Goal: Transaction & Acquisition: Purchase product/service

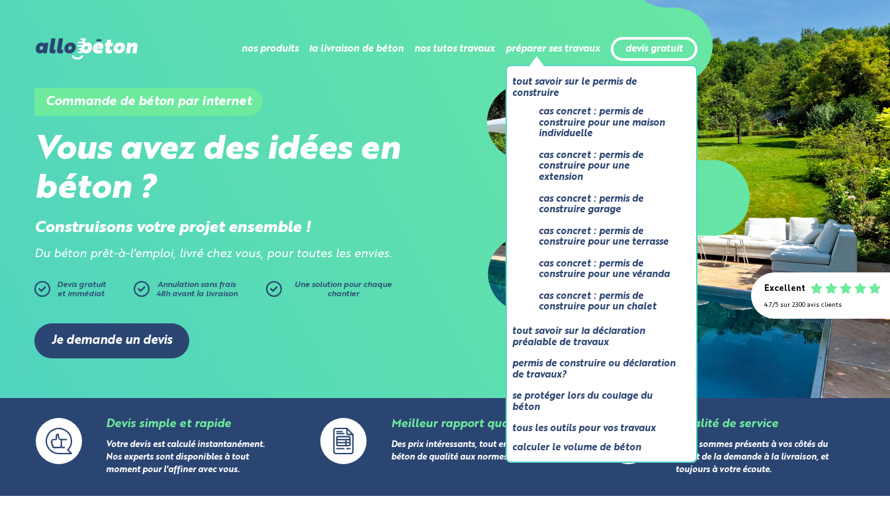
click at [551, 61] on li "préparer ses travaux Tout savoir sur le permis de construire Cas concret : perm…" at bounding box center [552, 49] width 95 height 32
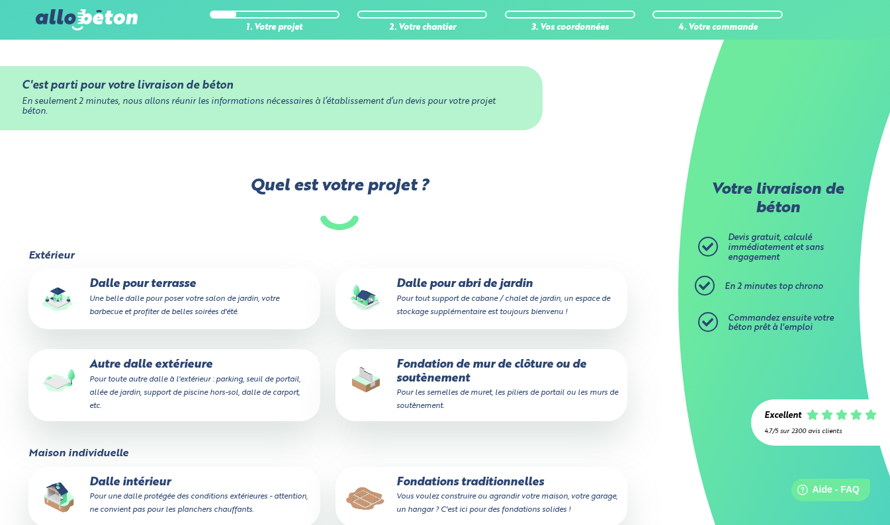
click at [159, 376] on small "Pour toute autre dalle à l'extérieur : parking, seuil de portail, allée de jard…" at bounding box center [194, 393] width 211 height 34
click at [0, 0] on input "Autre dalle extérieure Pour toute autre dalle à l'extérieur : parking, seuil de…" at bounding box center [0, 0] width 0 height 0
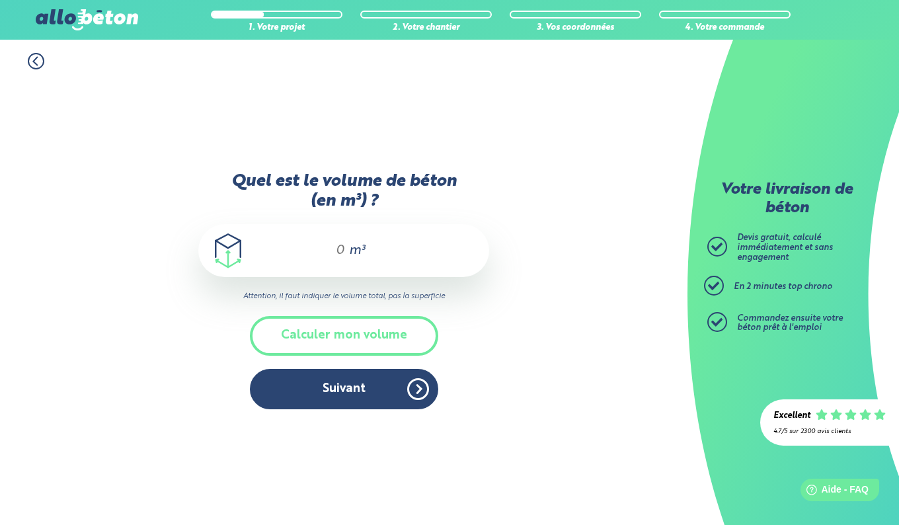
click at [340, 251] on input "Quel est le volume de béton (en m³) ?" at bounding box center [334, 251] width 22 height 16
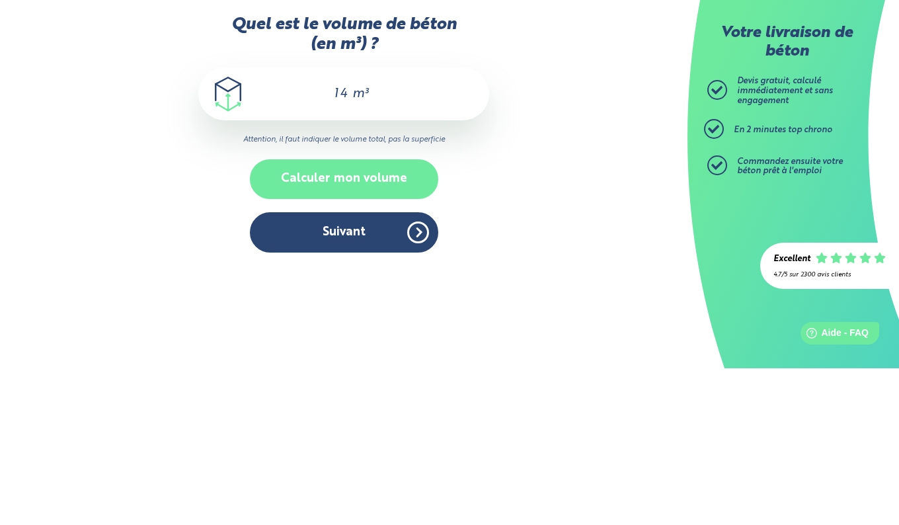
click at [331, 341] on button "Calculer mon volume" at bounding box center [344, 335] width 188 height 39
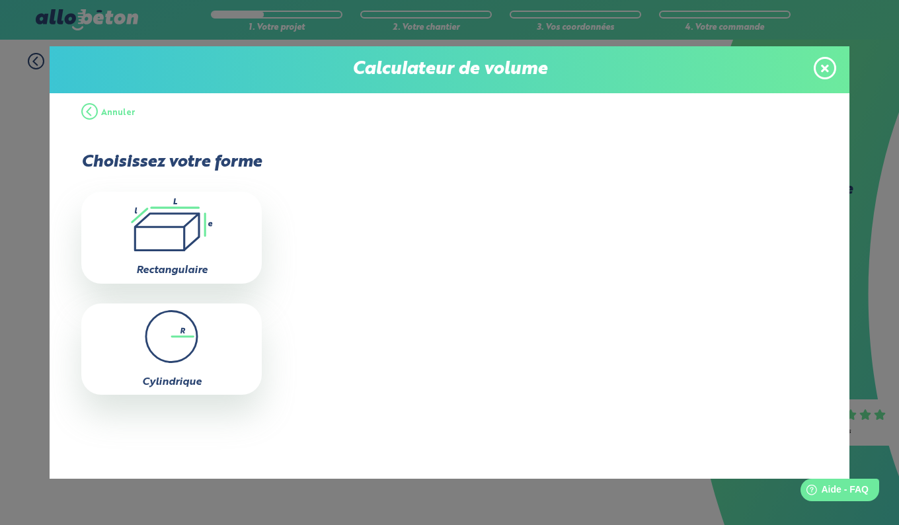
click at [166, 241] on icon ".icon-calc-rectanglea{fill:none;stroke-linecap:round;stroke-width:3px;stroke:#6…" at bounding box center [171, 224] width 167 height 53
type input "0"
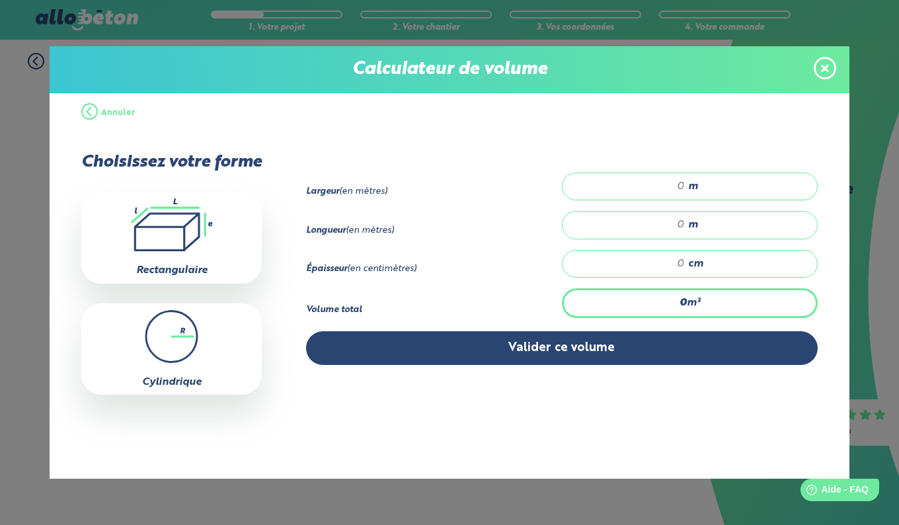
click at [673, 181] on input "number" at bounding box center [630, 186] width 109 height 13
type input "7.5"
click at [659, 222] on input "number" at bounding box center [630, 224] width 109 height 13
type input "15"
click at [676, 261] on input "number" at bounding box center [630, 263] width 109 height 13
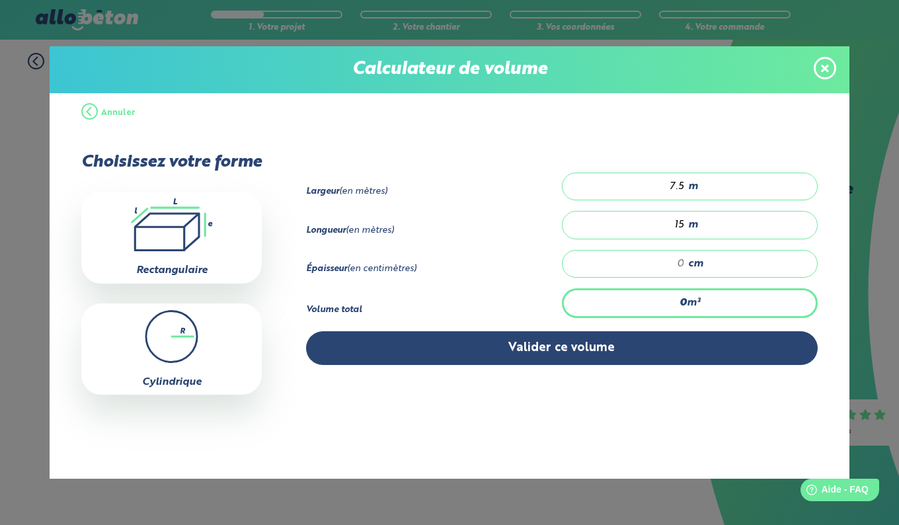
type input "1"
type input "1.125"
type input "10"
type input "11.25"
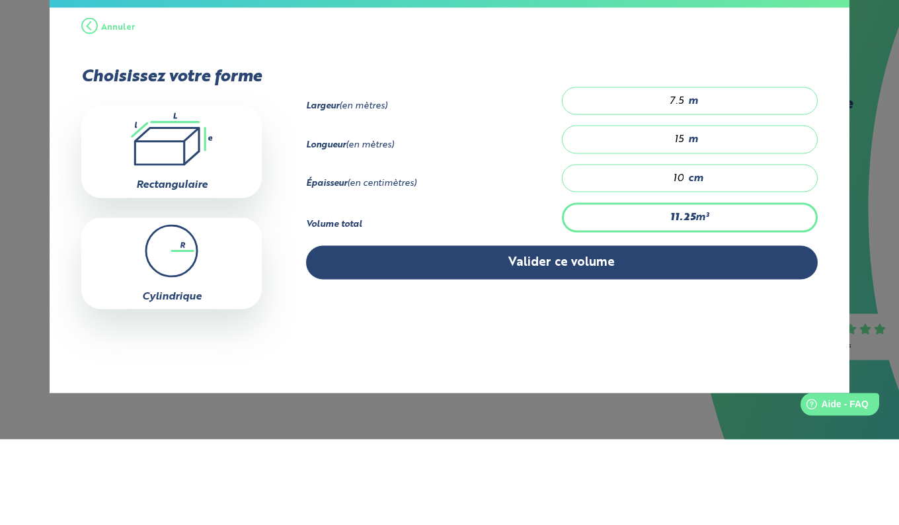
type input "10"
click at [683, 226] on input "15" at bounding box center [630, 224] width 109 height 13
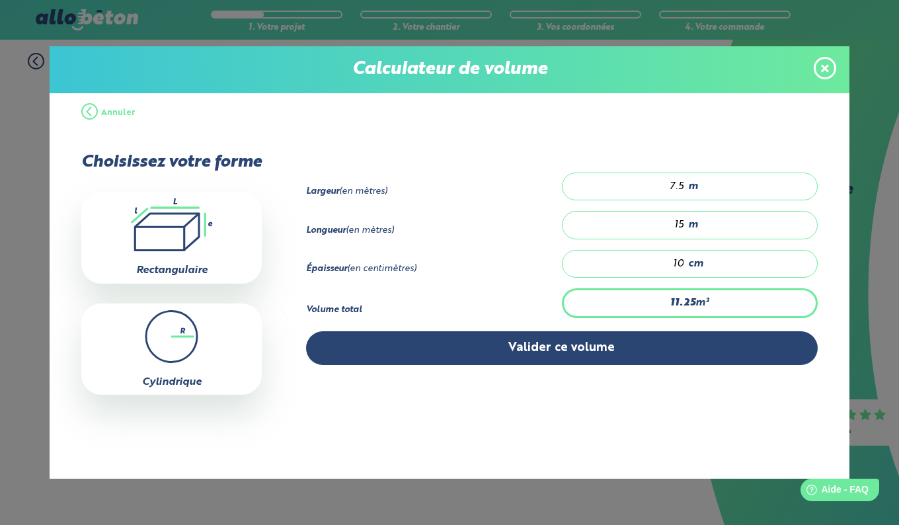
type input "1"
type input "0.75"
type input "17"
type input "12.75"
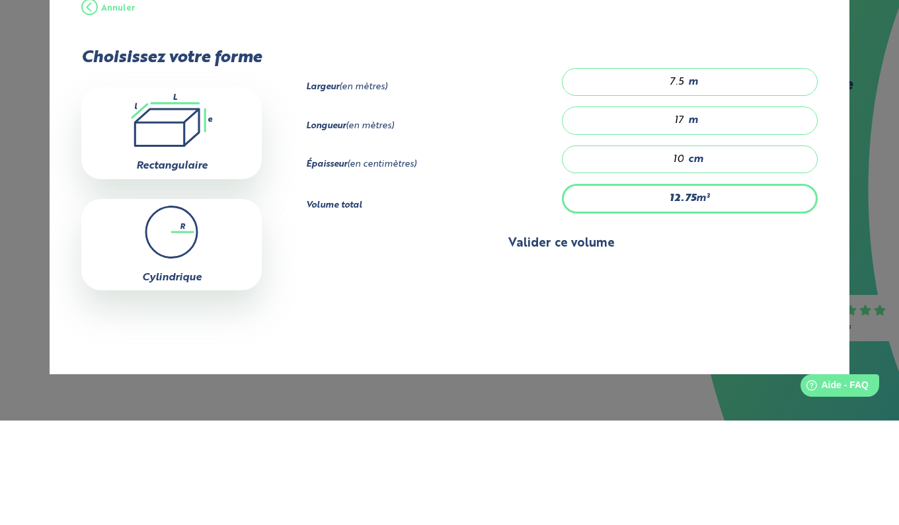
type input "17"
click at [561, 346] on button "Valider ce volume" at bounding box center [561, 348] width 511 height 34
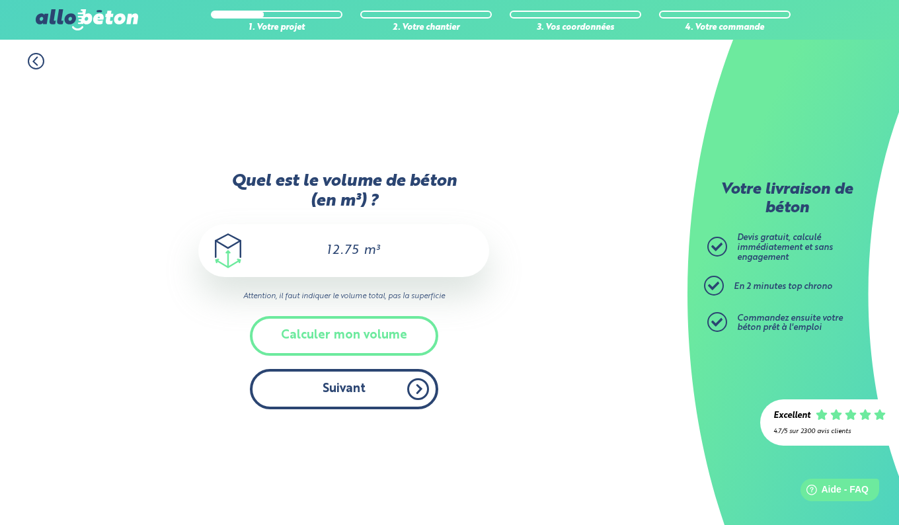
click at [343, 391] on button "Suivant" at bounding box center [344, 389] width 188 height 40
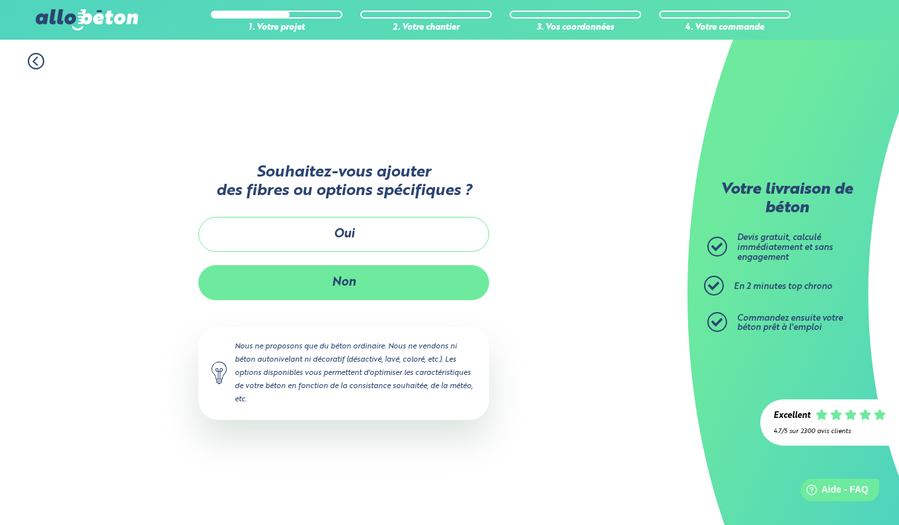
click at [343, 289] on button "Non" at bounding box center [343, 282] width 291 height 35
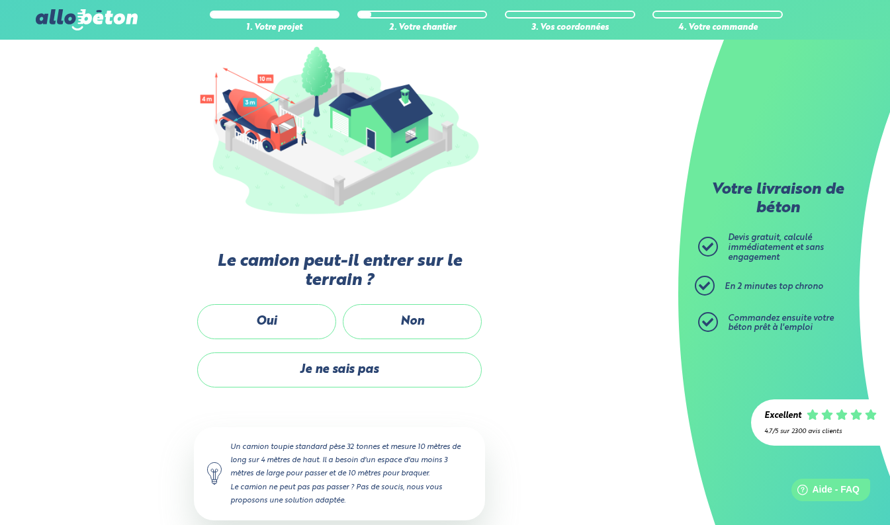
scroll to position [157, 0]
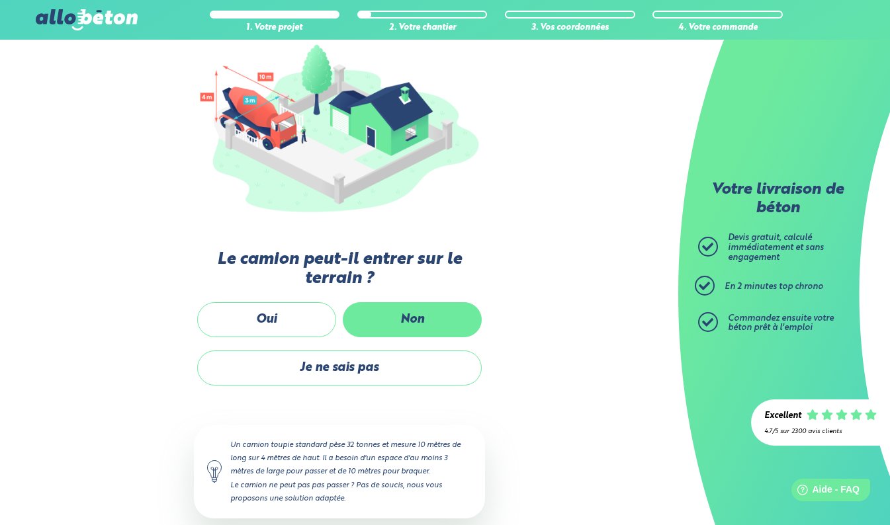
click at [403, 316] on label "Non" at bounding box center [412, 319] width 139 height 35
click at [0, 0] on input "Non" at bounding box center [0, 0] width 0 height 0
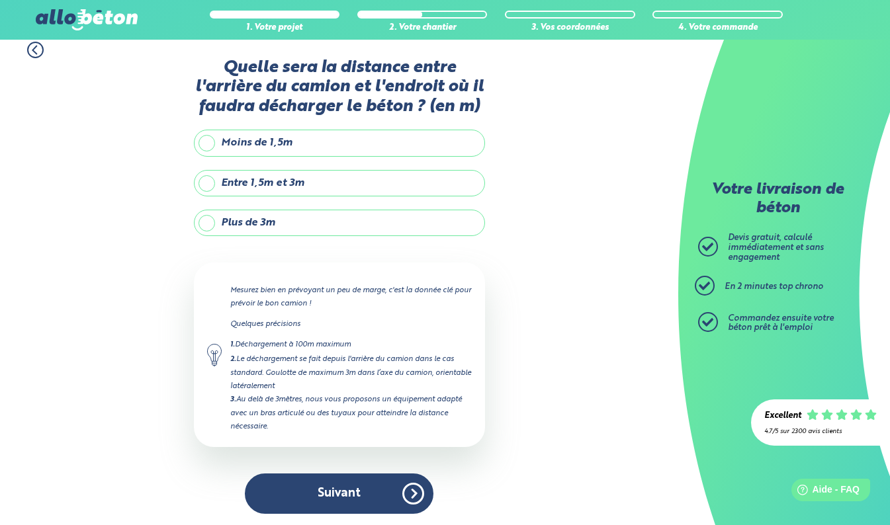
click at [250, 224] on label "Plus de 3m" at bounding box center [339, 223] width 291 height 26
click at [0, 0] on input "Plus de 3m" at bounding box center [0, 0] width 0 height 0
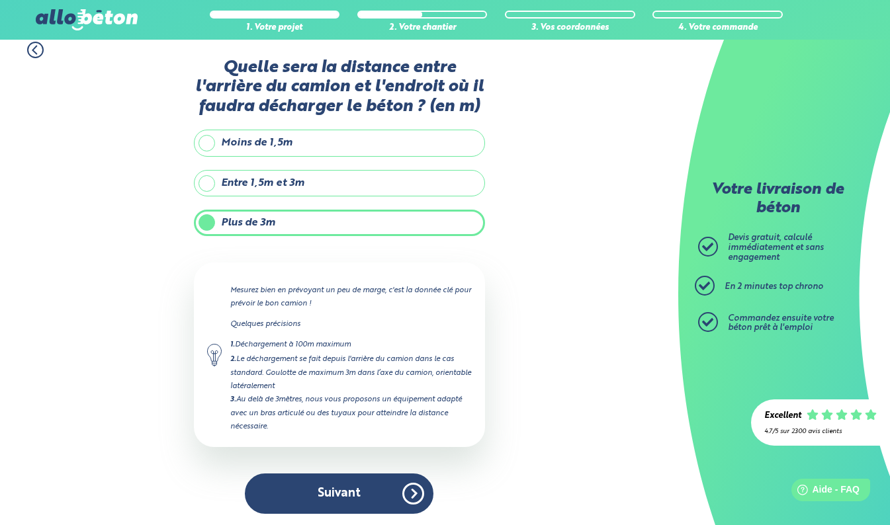
scroll to position [71, 0]
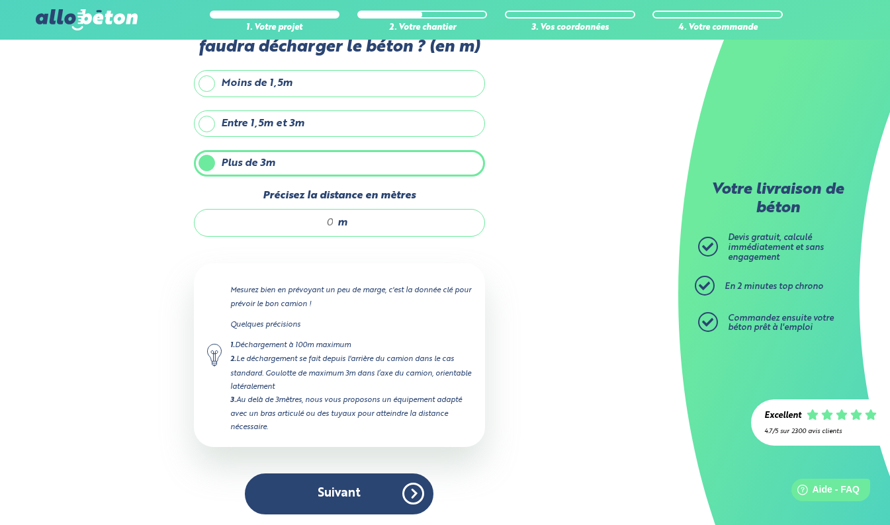
click at [313, 225] on input "Précisez la distance en mètres" at bounding box center [271, 222] width 126 height 13
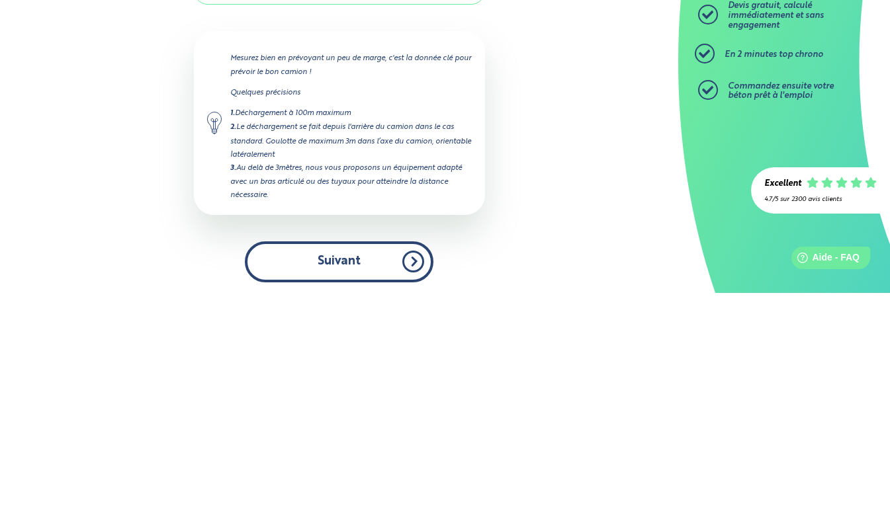
type input "30"
click at [352, 493] on button "Suivant" at bounding box center [339, 494] width 188 height 40
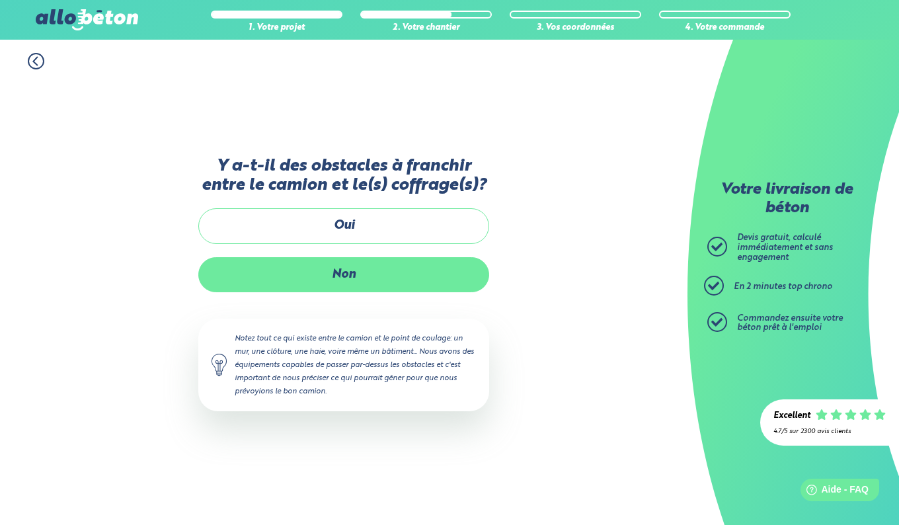
click at [350, 270] on label "Non" at bounding box center [343, 274] width 291 height 35
click at [0, 0] on input "Non" at bounding box center [0, 0] width 0 height 0
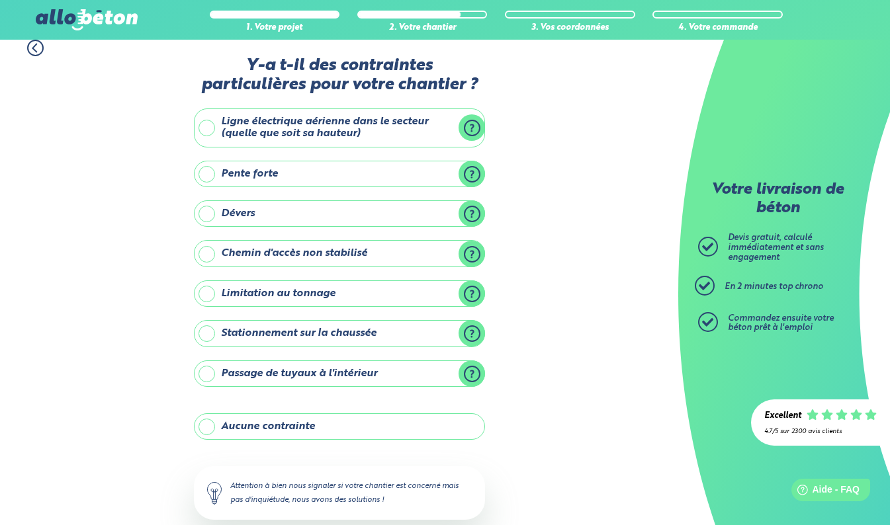
scroll to position [13, 0]
click at [291, 429] on label "Aucune contrainte" at bounding box center [339, 427] width 291 height 26
click at [0, 0] on input "Aucune contrainte" at bounding box center [0, 0] width 0 height 0
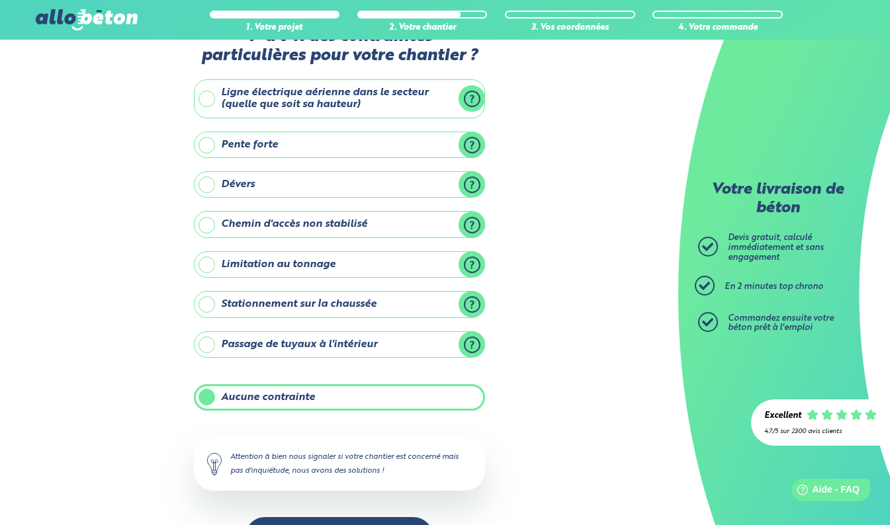
scroll to position [88, 0]
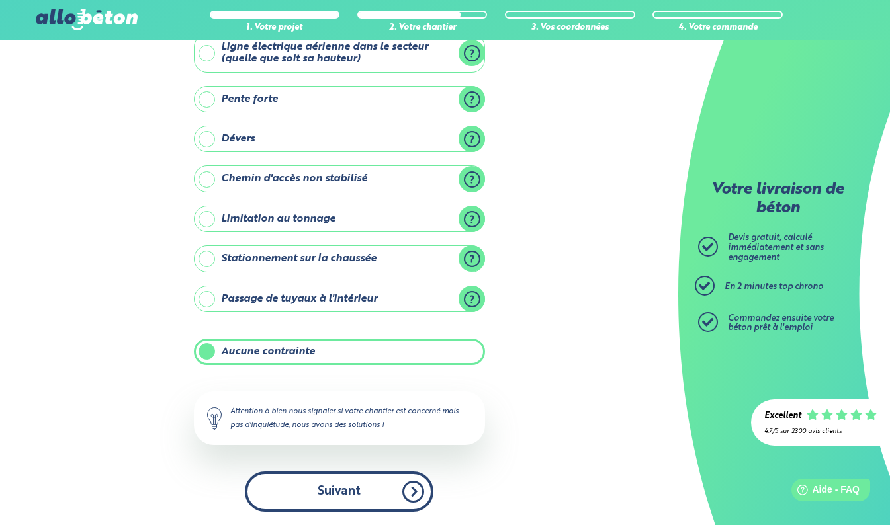
click at [338, 488] on button "Suivant" at bounding box center [339, 492] width 188 height 40
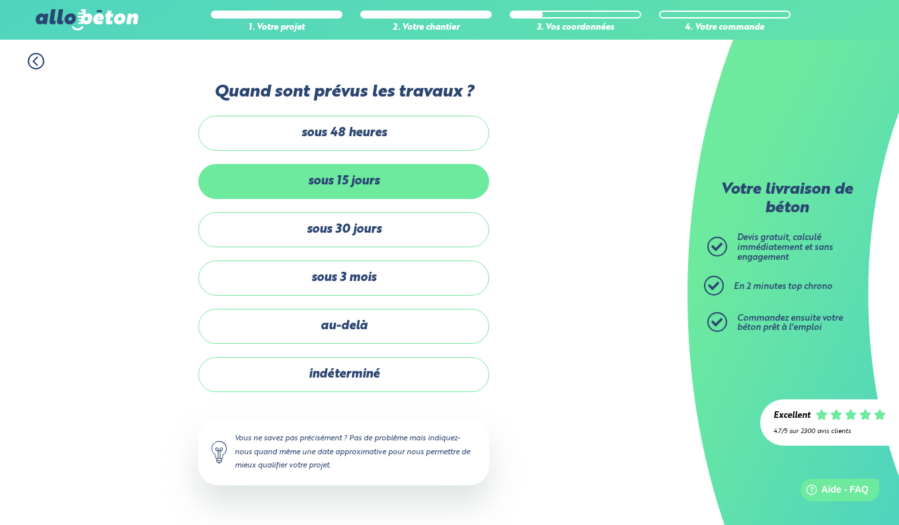
click at [365, 189] on label "sous 15 jours" at bounding box center [343, 181] width 291 height 35
click at [0, 0] on input "sous 15 jours" at bounding box center [0, 0] width 0 height 0
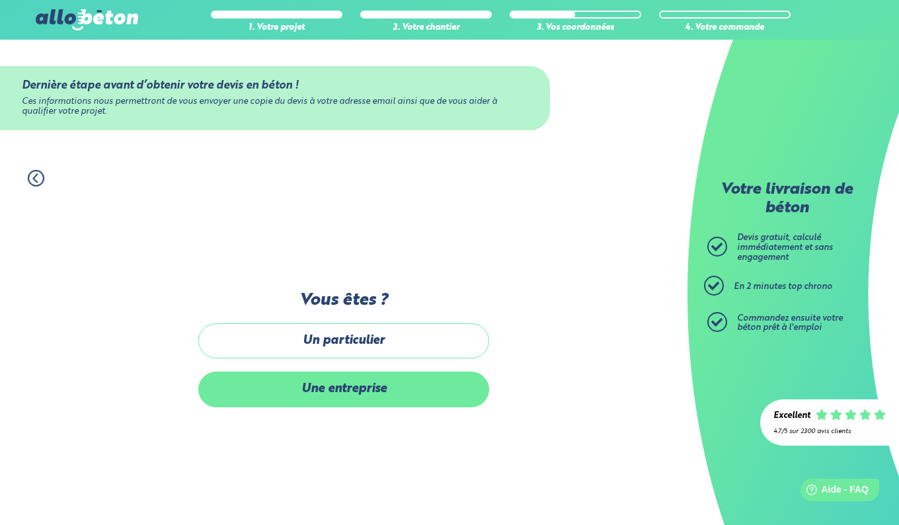
click at [350, 395] on label "Une entreprise" at bounding box center [343, 389] width 291 height 35
click at [0, 0] on input "Une entreprise" at bounding box center [0, 0] width 0 height 0
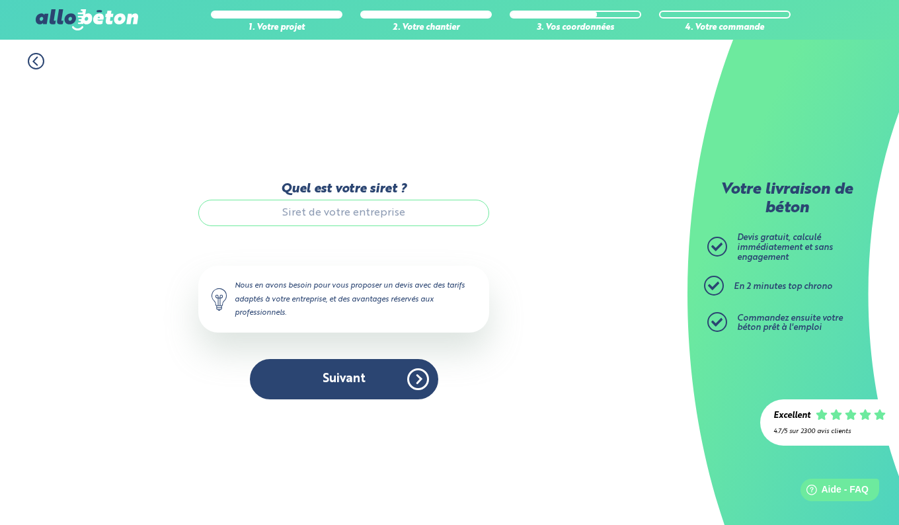
click at [331, 216] on input "Quel est votre siret ?" at bounding box center [343, 213] width 291 height 26
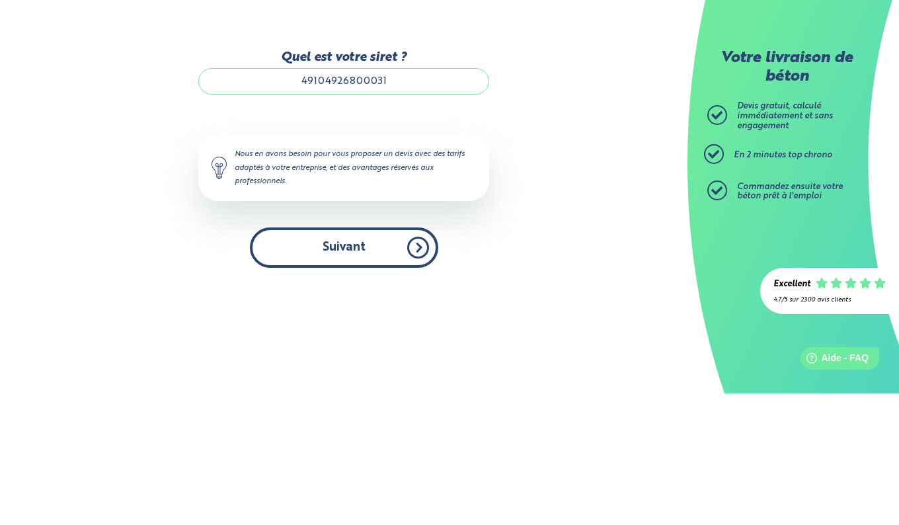
type input "49104926800031"
click at [343, 382] on button "Suivant" at bounding box center [344, 379] width 188 height 40
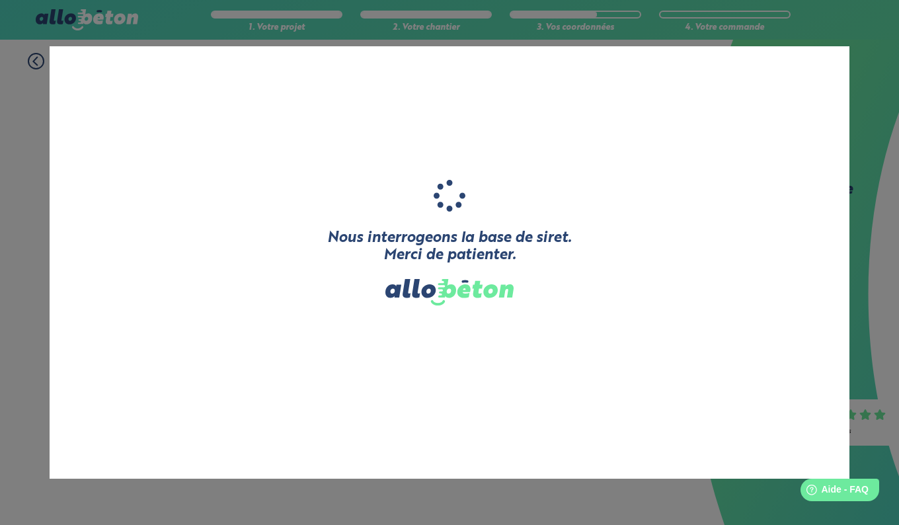
type input "MONNIN FIRE SAFETY SARL"
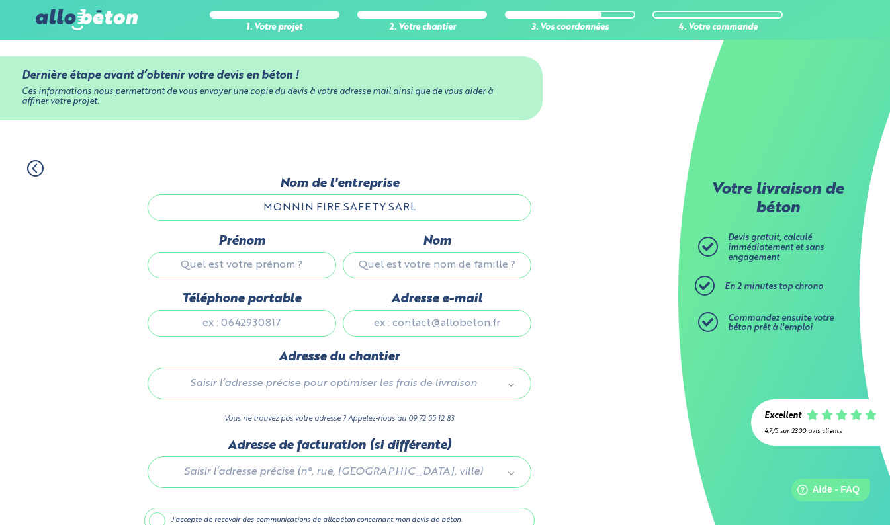
scroll to position [78, 0]
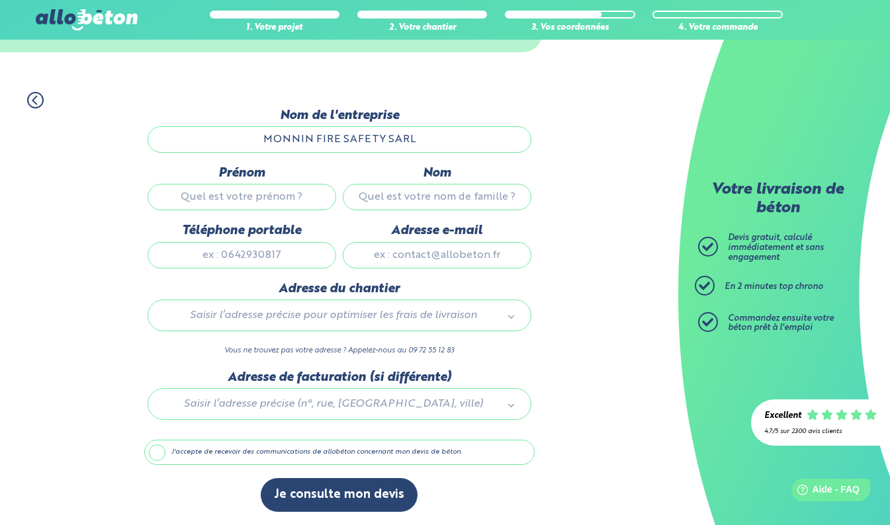
click at [212, 194] on input "Prénom" at bounding box center [241, 197] width 188 height 26
type input "[PERSON_NAME]"
click at [408, 200] on input "Nom" at bounding box center [437, 197] width 188 height 26
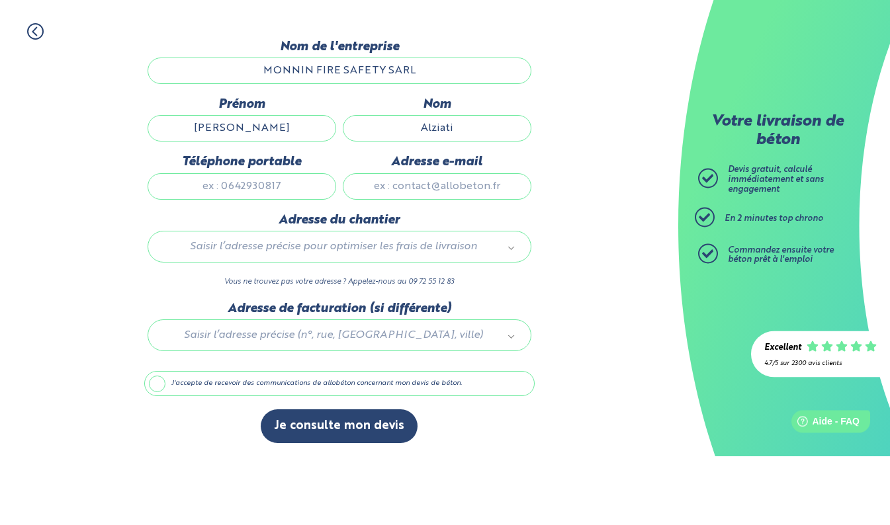
type input "Alziati"
click at [225, 251] on input "Téléphone portable" at bounding box center [241, 255] width 188 height 26
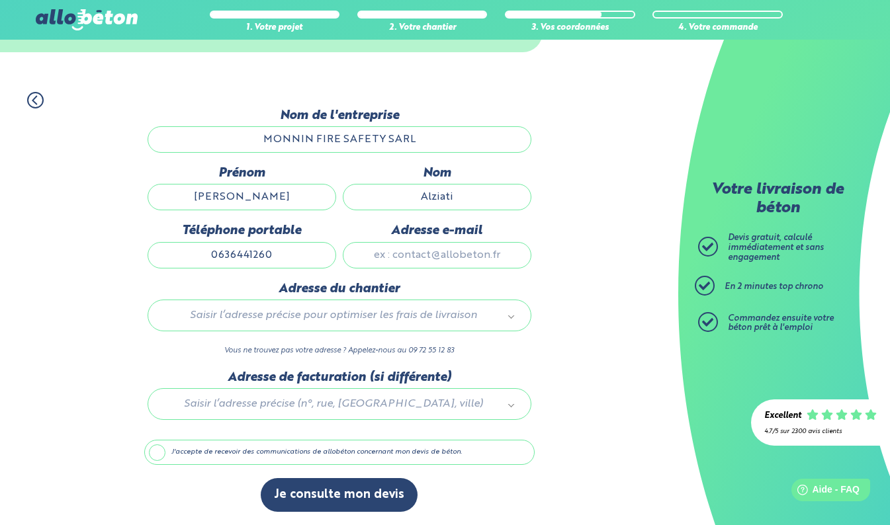
type input "0636441260"
click at [407, 252] on input "Adresse e-mail" at bounding box center [437, 255] width 188 height 26
click at [433, 251] on input "e" at bounding box center [437, 255] width 188 height 26
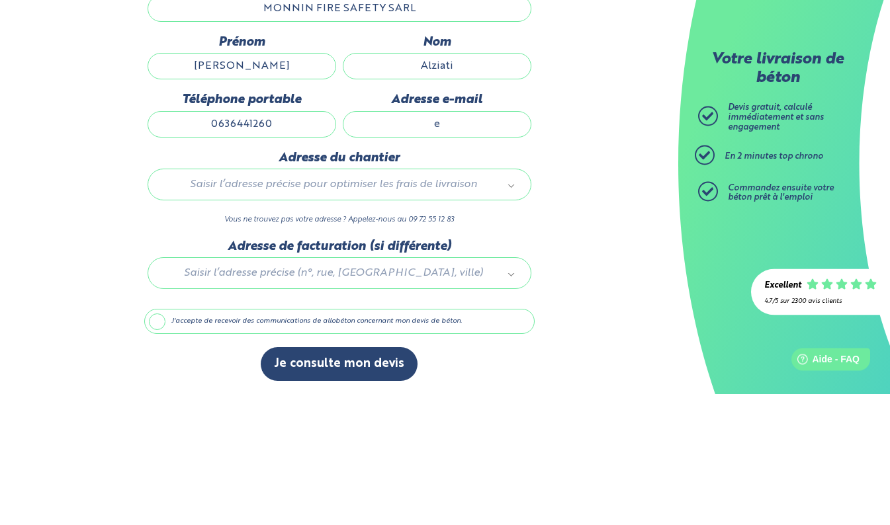
type input "e"
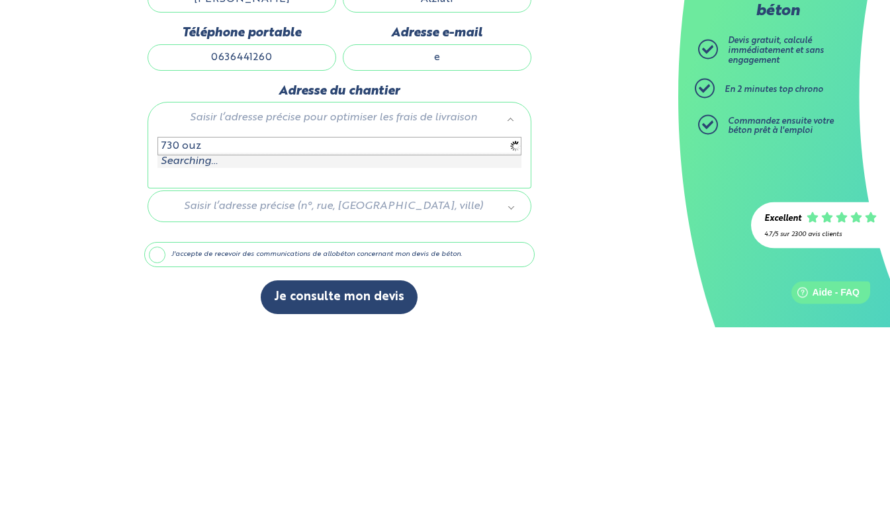
type input "730 ouze"
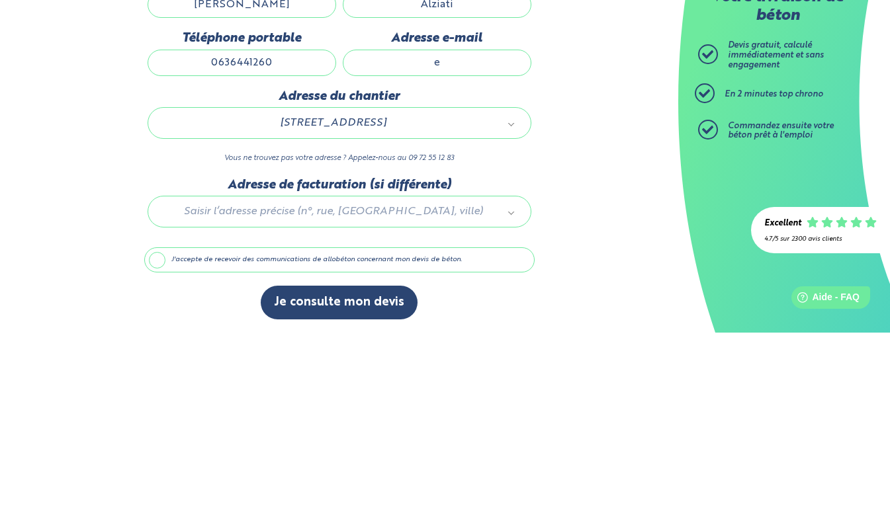
click at [235, 413] on div at bounding box center [339, 401] width 390 height 63
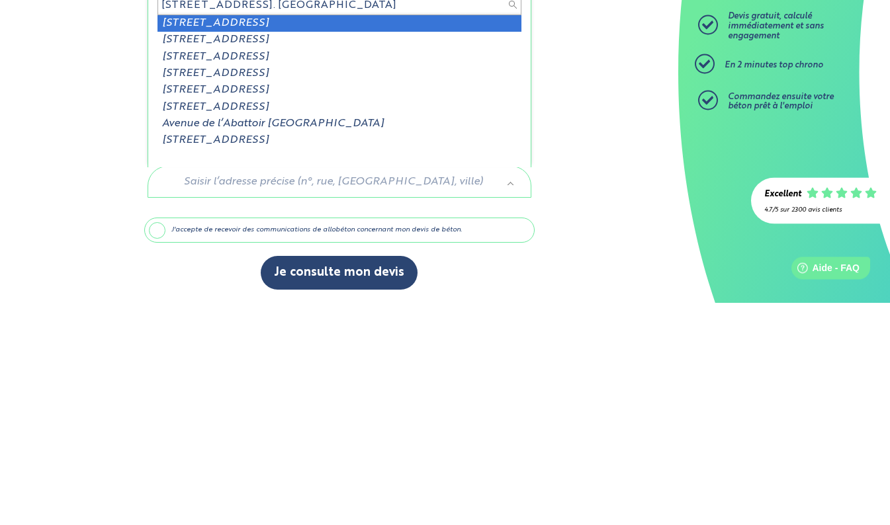
type input "[STREET_ADDRESS]. [GEOGRAPHIC_DATA]"
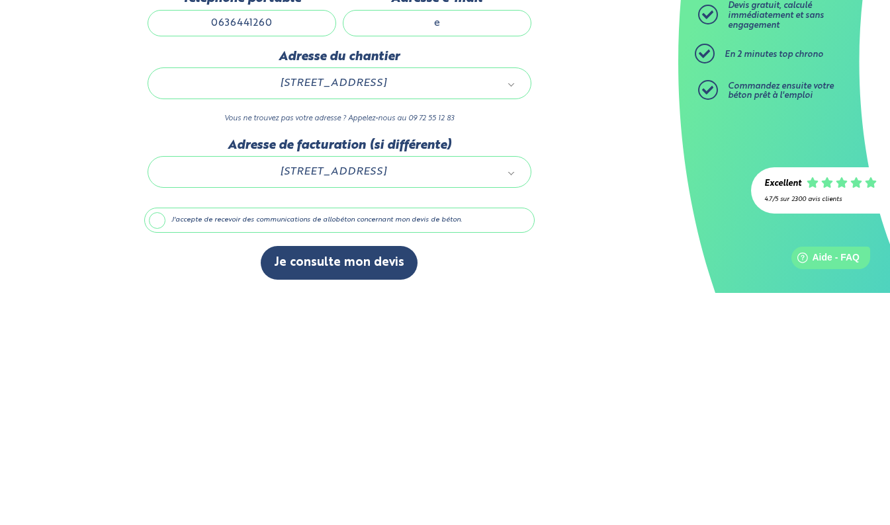
click at [159, 448] on label "J'accepte de recevoir des communications de allobéton concernant mon devis de b…" at bounding box center [339, 452] width 390 height 25
click at [0, 0] on input "J'accepte de recevoir des communications de allobéton concernant mon devis de b…" at bounding box center [0, 0] width 0 height 0
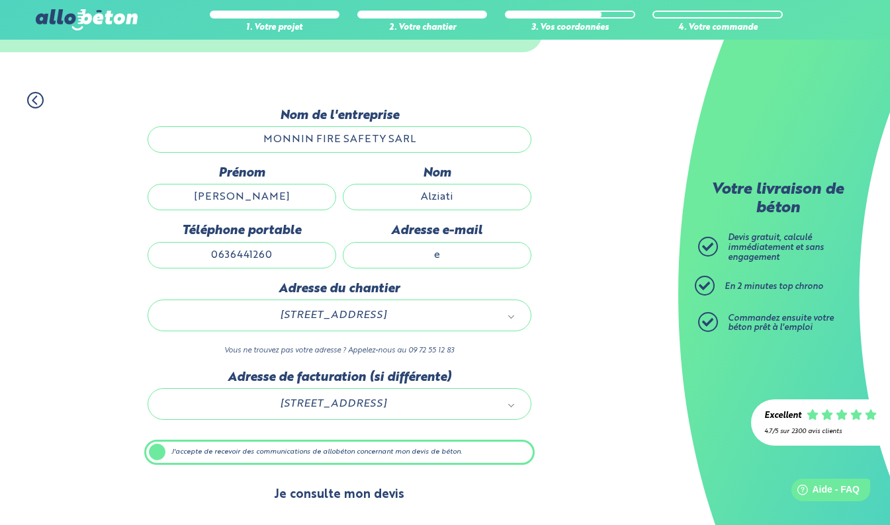
click at [337, 498] on button "Je consulte mon devis" at bounding box center [339, 495] width 157 height 34
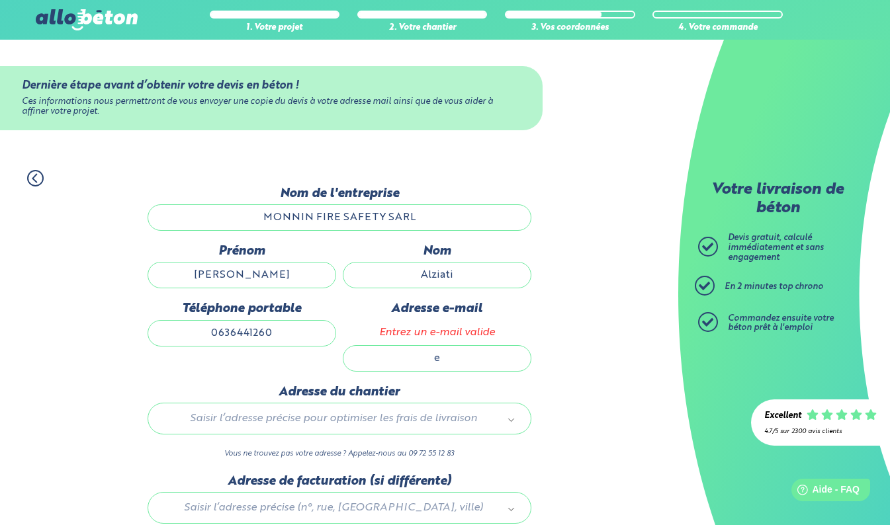
click at [448, 358] on input "e" at bounding box center [437, 358] width 188 height 26
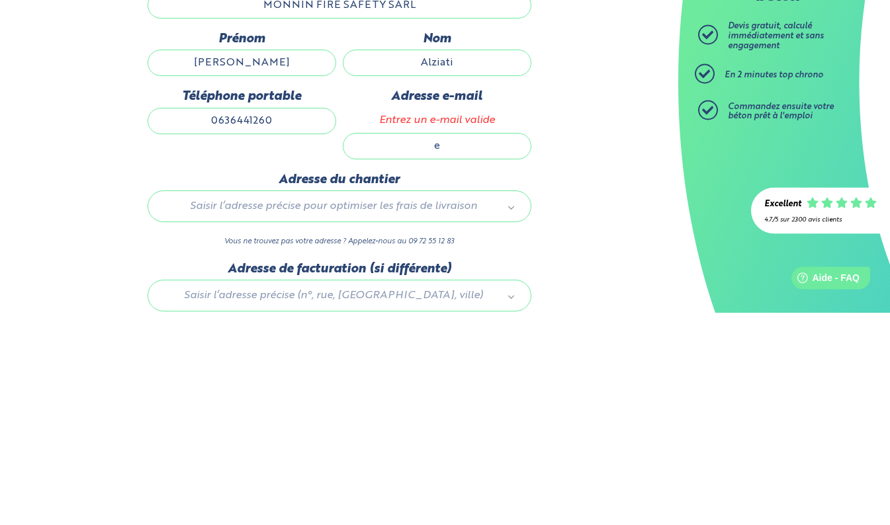
click at [449, 358] on input "e" at bounding box center [437, 358] width 188 height 26
type input "ets.monnin@sfr.fr"
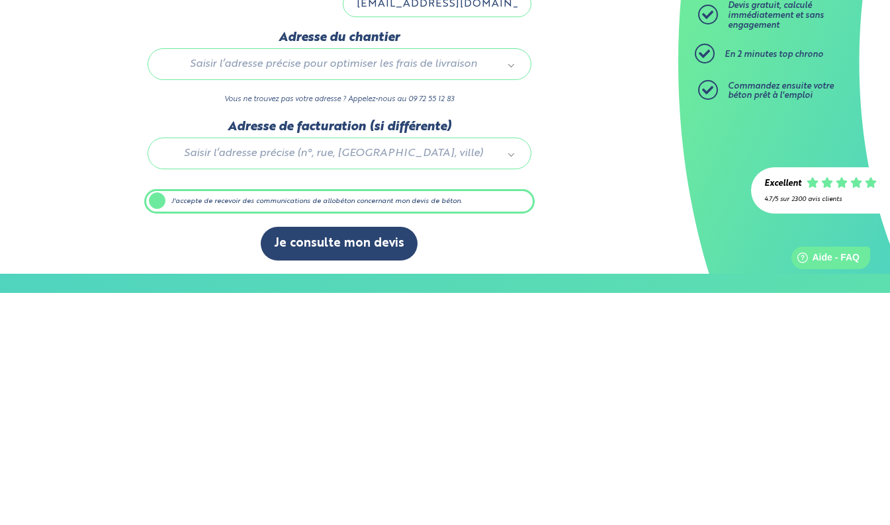
scroll to position [124, 0]
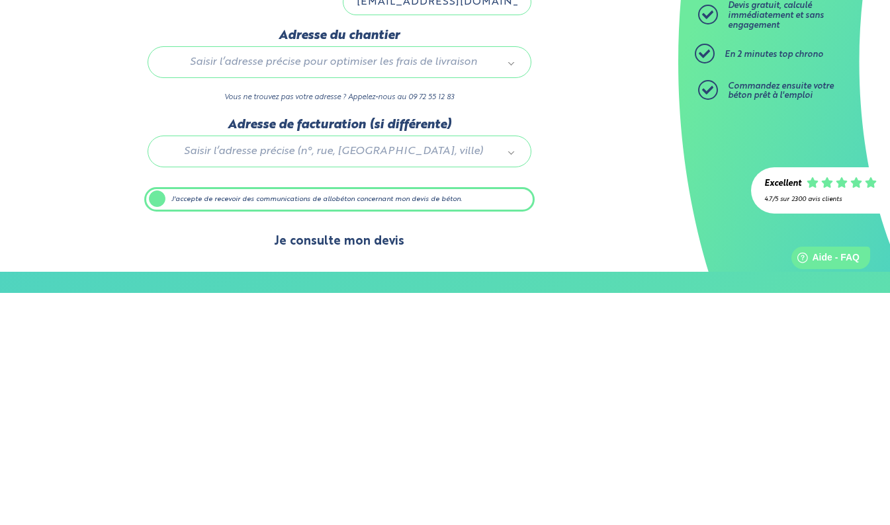
click at [343, 476] on button "Je consulte mon devis" at bounding box center [339, 474] width 157 height 34
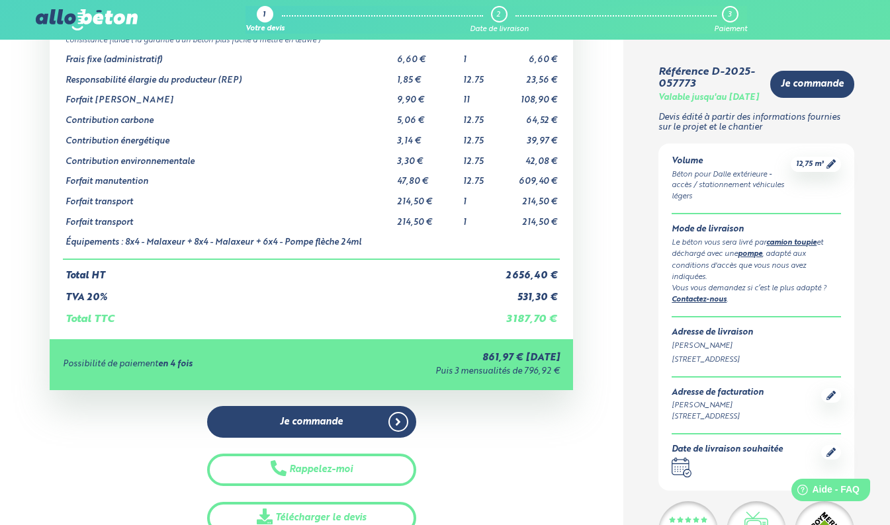
scroll to position [146, 0]
